Goal: Use online tool/utility: Utilize a website feature to perform a specific function

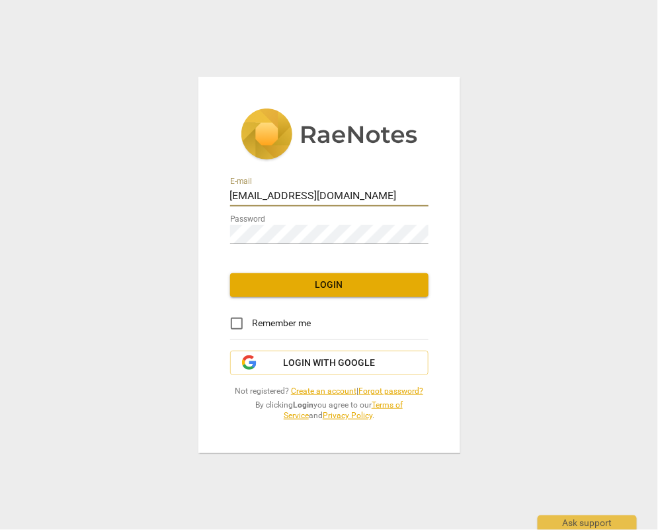
click at [284, 284] on span "Login" at bounding box center [329, 285] width 177 height 13
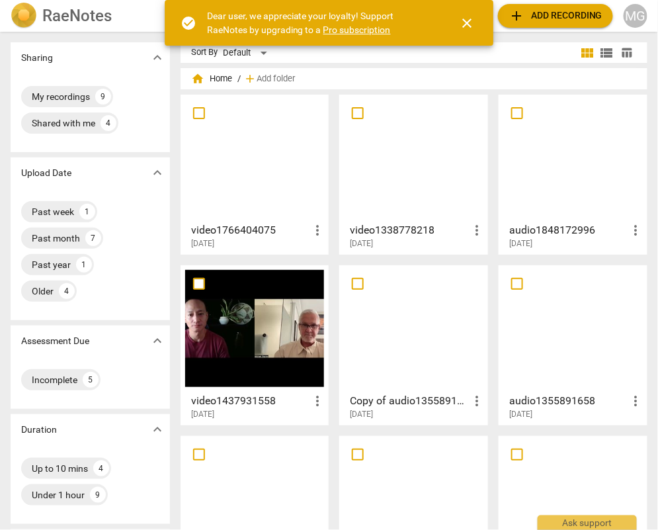
click at [551, 11] on span "add Add recording" at bounding box center [556, 16] width 94 height 16
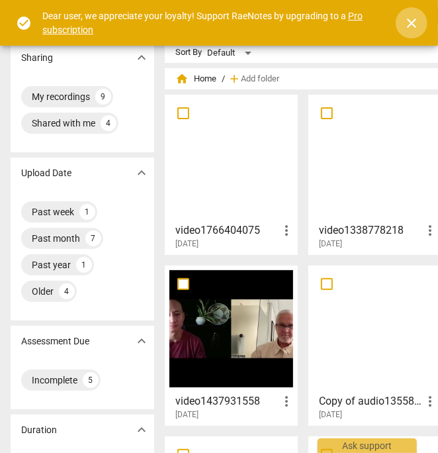
click at [413, 21] on span "close" at bounding box center [412, 23] width 16 height 16
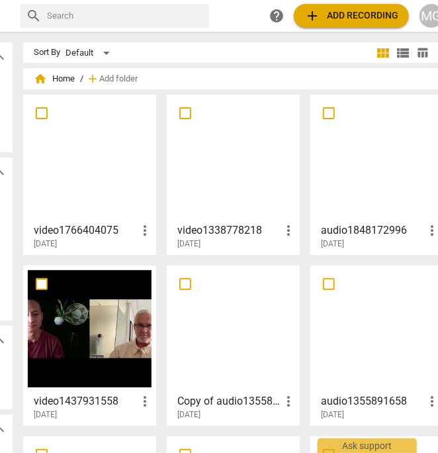
scroll to position [0, 157]
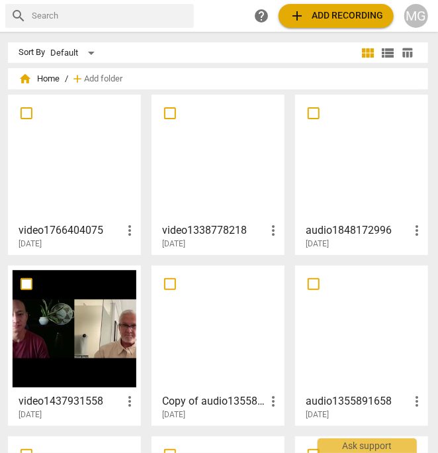
click at [337, 11] on span "add Add recording" at bounding box center [336, 16] width 94 height 16
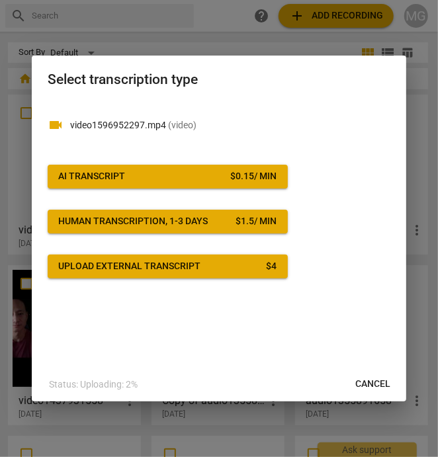
click at [144, 177] on span "AI Transcript $ 0.15 / min" at bounding box center [167, 176] width 219 height 13
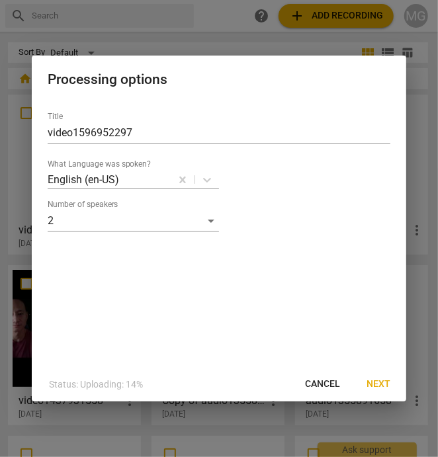
click at [386, 379] on span "Next" at bounding box center [379, 384] width 24 height 13
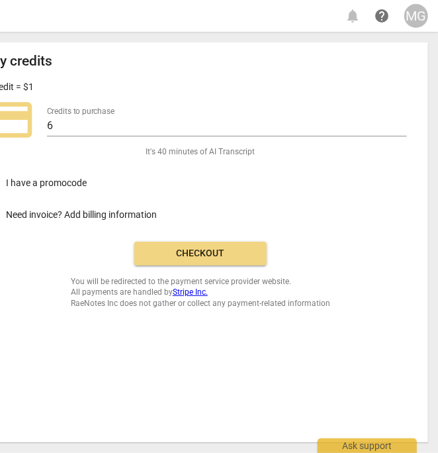
click at [201, 252] on span "Checkout" at bounding box center [200, 253] width 111 height 13
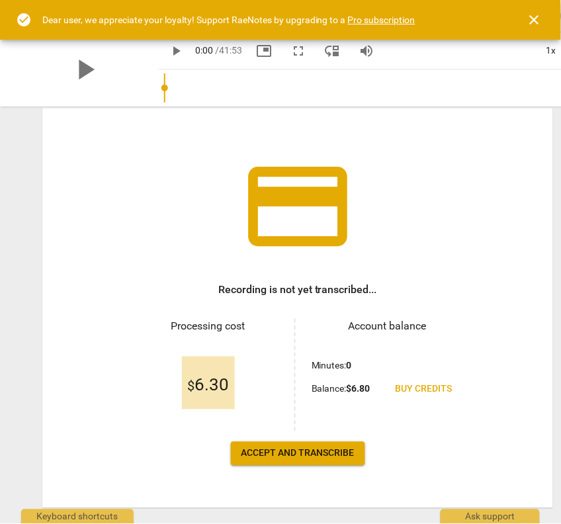
scroll to position [73, 0]
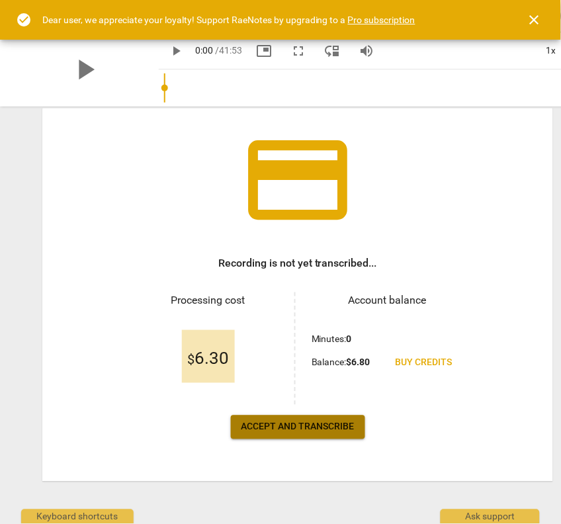
click at [294, 422] on span "Accept and transcribe" at bounding box center [298, 427] width 113 height 13
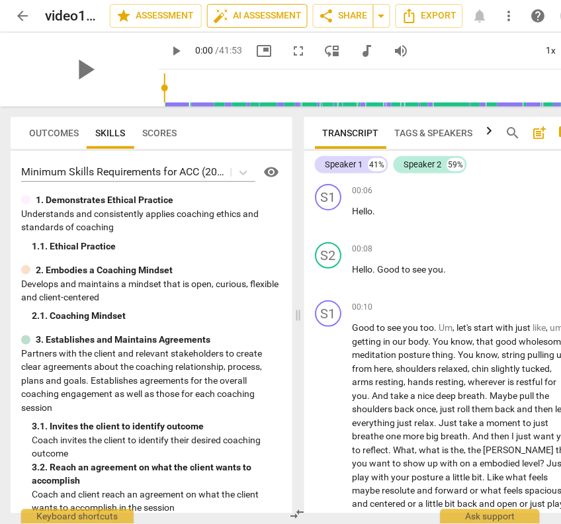
click at [244, 14] on span "auto_fix_high AI Assessment" at bounding box center [257, 16] width 89 height 16
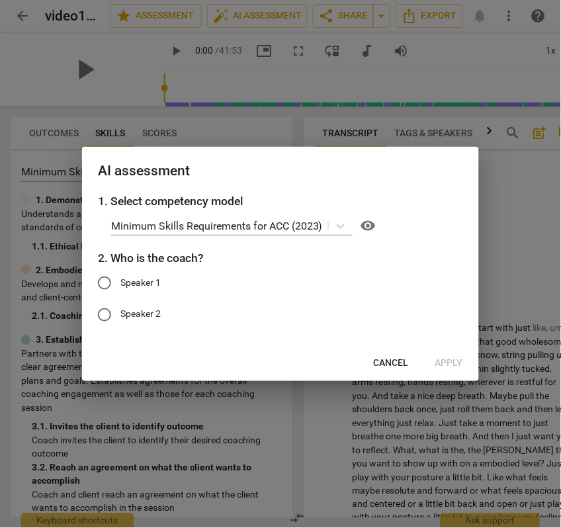
click at [390, 363] on span "Cancel" at bounding box center [391, 363] width 35 height 13
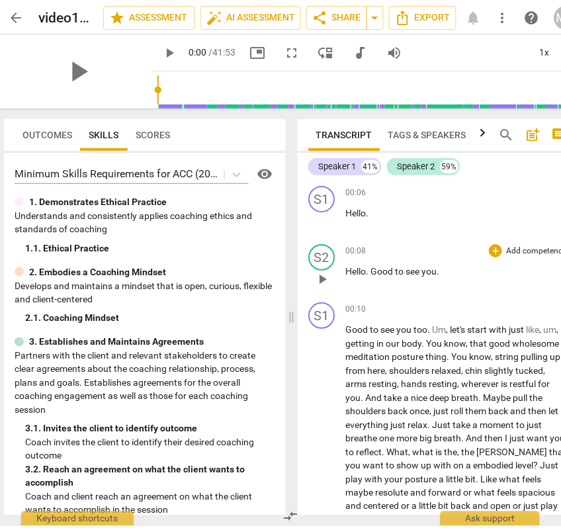
scroll to position [0, 0]
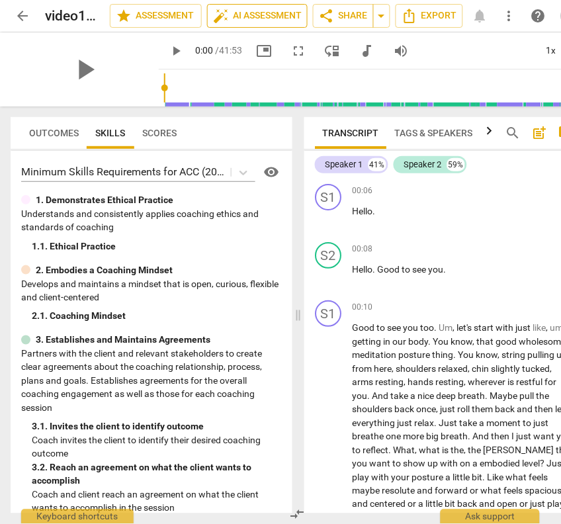
click at [246, 18] on span "auto_fix_high AI Assessment" at bounding box center [257, 16] width 89 height 16
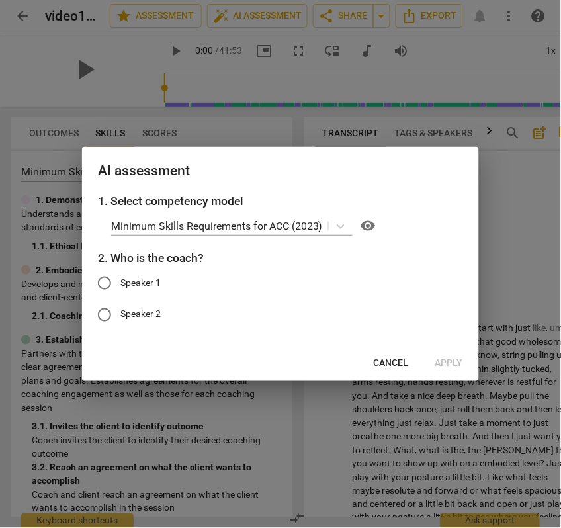
click at [105, 284] on input "Speaker 1" at bounding box center [105, 283] width 32 height 32
radio input "true"
click at [342, 225] on icon at bounding box center [340, 226] width 13 height 13
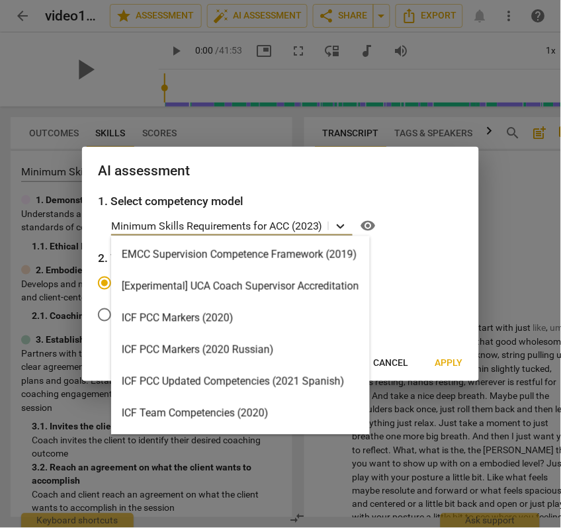
click at [343, 226] on icon at bounding box center [340, 226] width 13 height 13
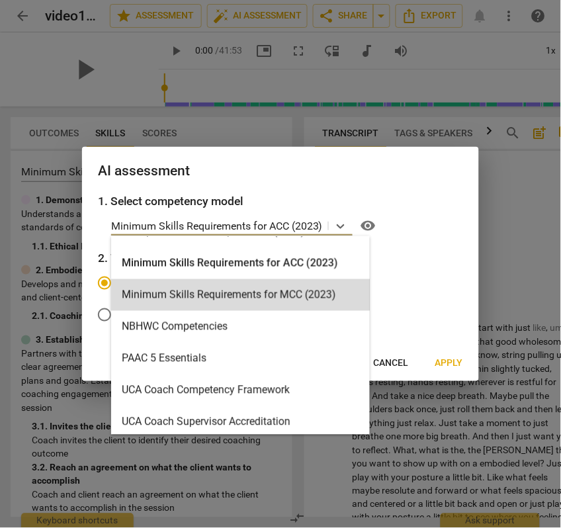
scroll to position [314, 0]
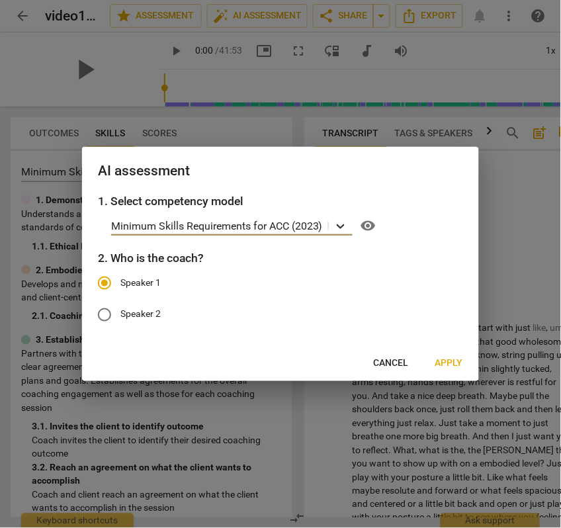
click at [343, 222] on icon at bounding box center [340, 226] width 13 height 13
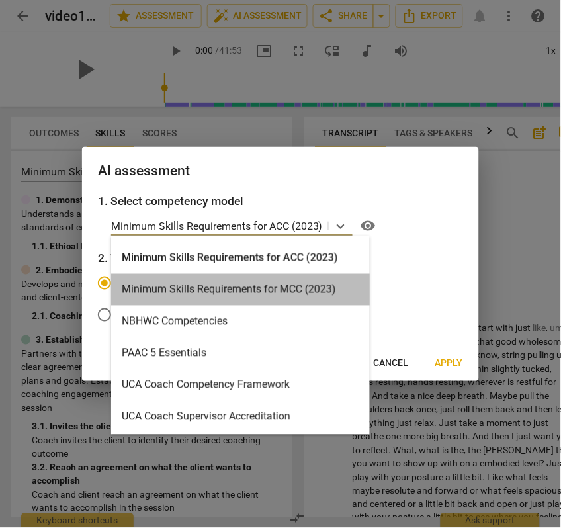
click at [254, 288] on div "Minimum Skills Requirements for MCC (2023)" at bounding box center [240, 290] width 259 height 32
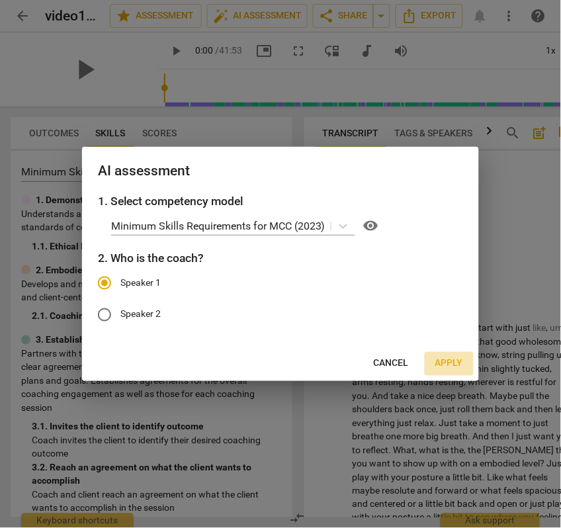
click at [449, 363] on span "Apply" at bounding box center [449, 363] width 28 height 13
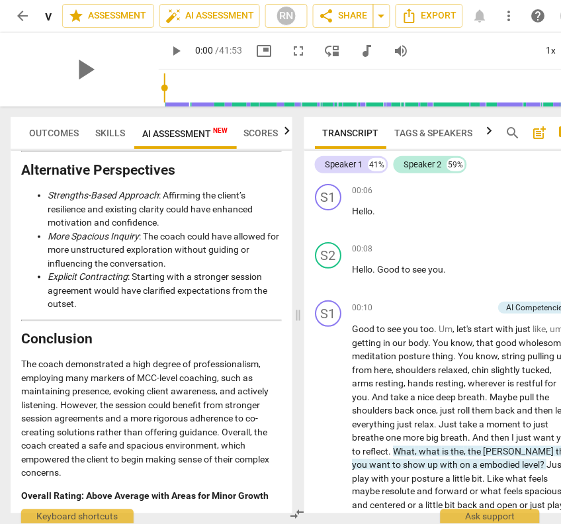
scroll to position [3631, 0]
